Goal: Find specific page/section: Find specific page/section

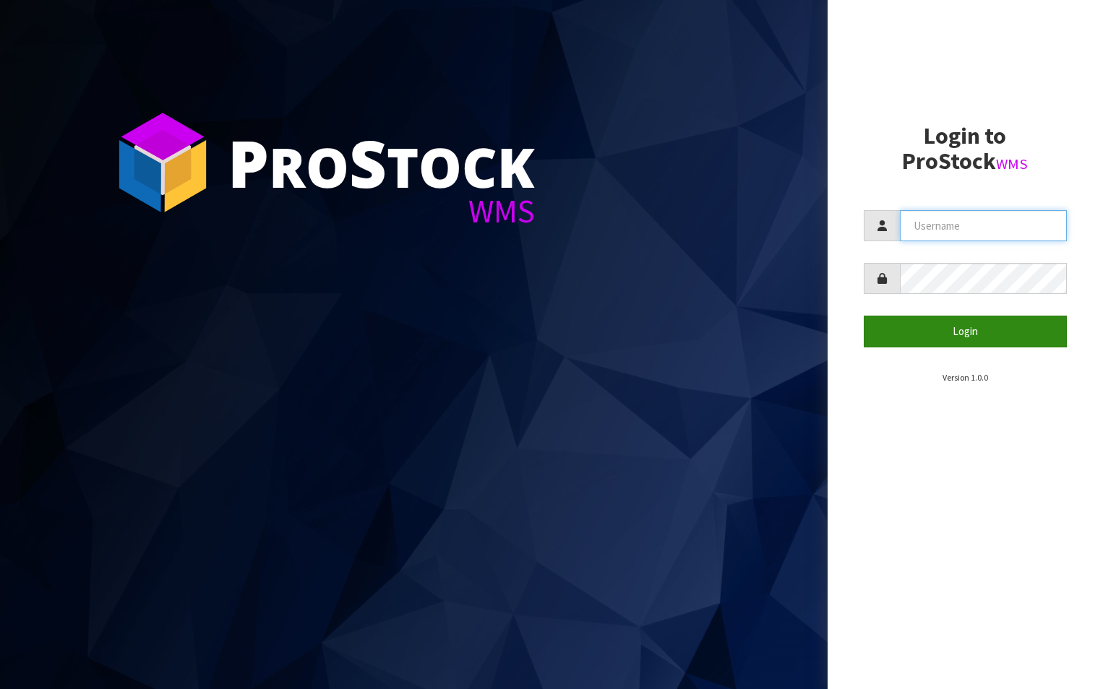
type input "aquacooler"
click at [954, 331] on button "Login" at bounding box center [965, 331] width 204 height 31
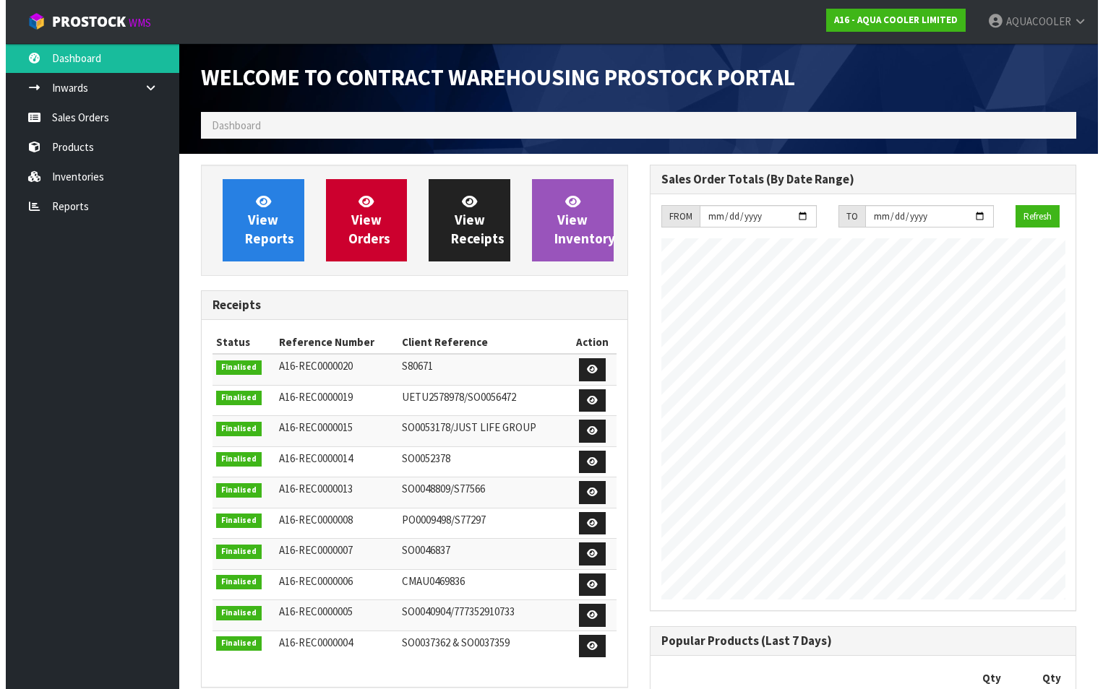
scroll to position [738, 448]
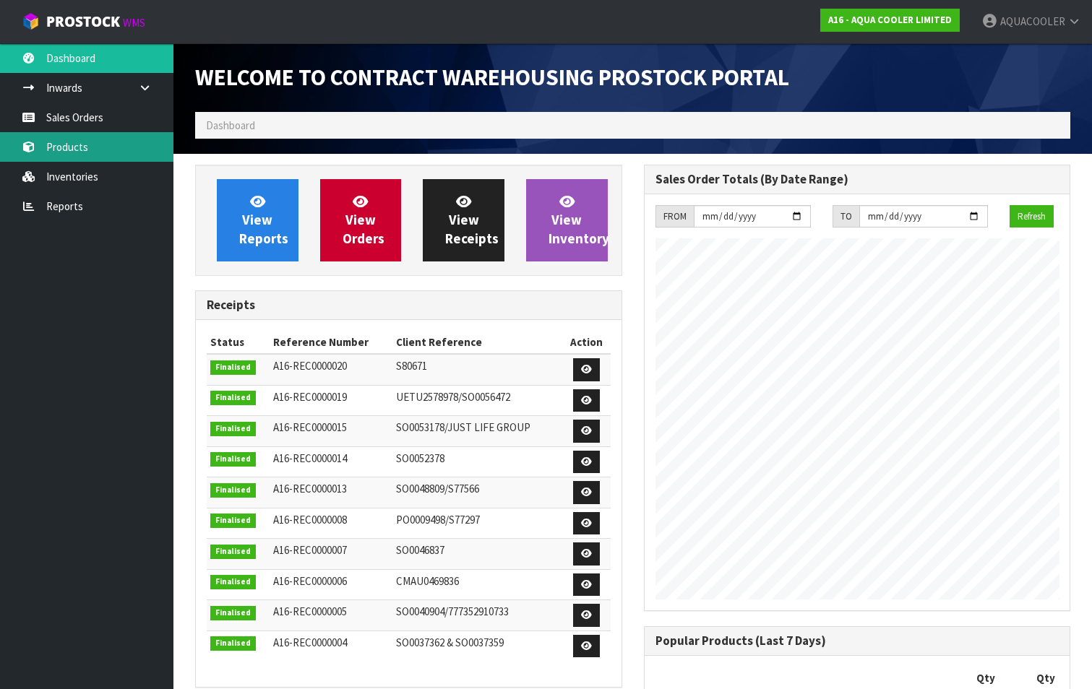
click at [67, 145] on link "Products" at bounding box center [86, 147] width 173 height 30
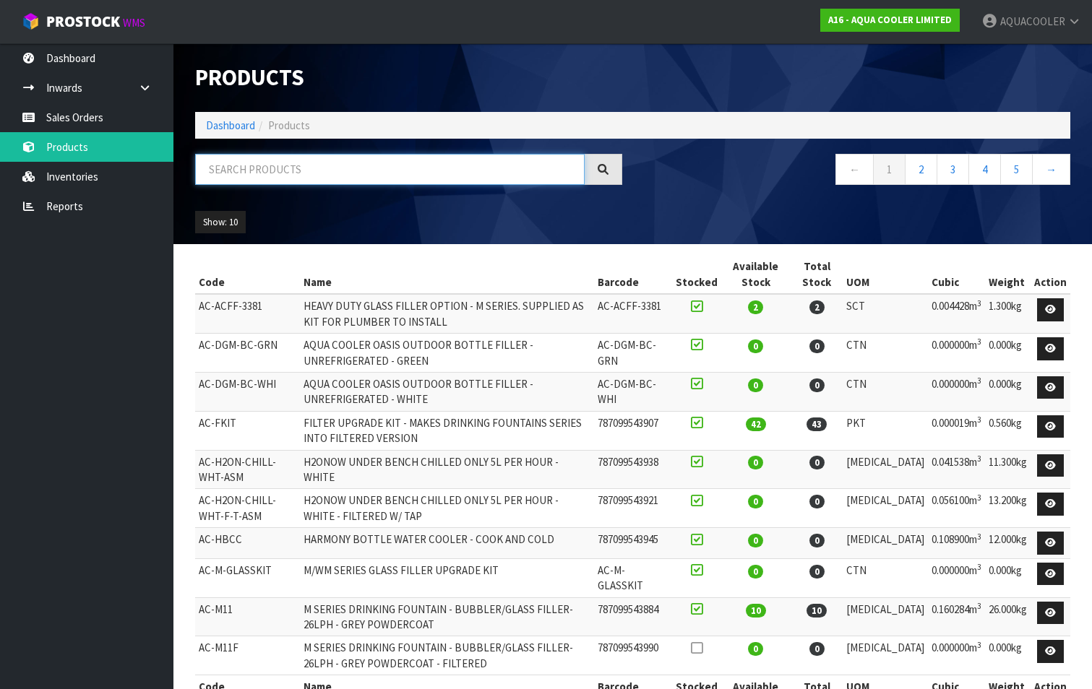
click at [249, 166] on input "text" at bounding box center [389, 169] width 389 height 31
paste input "AC-H2ON-CHILL-WHT-UO"
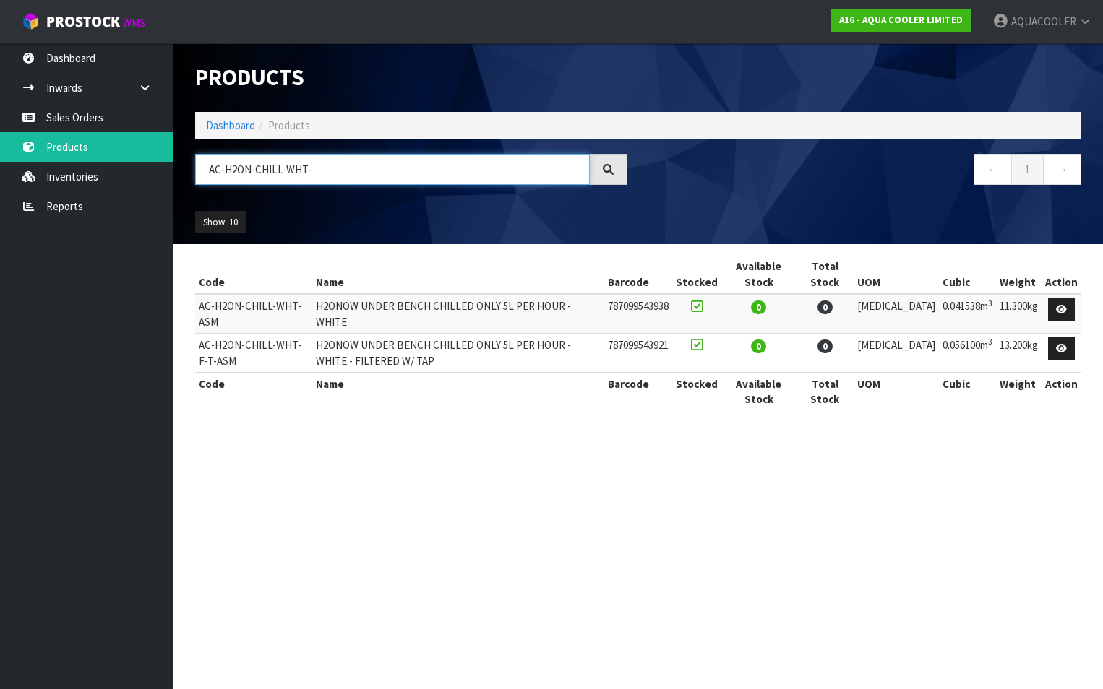
type input "AC-H2ON-CHILL-WHT-"
